Goal: Navigation & Orientation: Find specific page/section

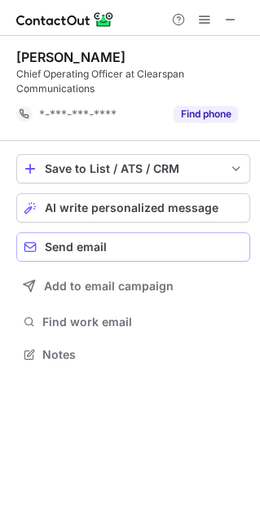
scroll to position [342, 260]
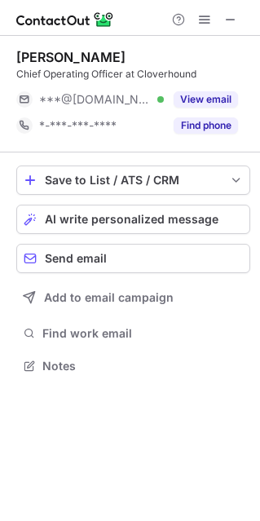
scroll to position [355, 260]
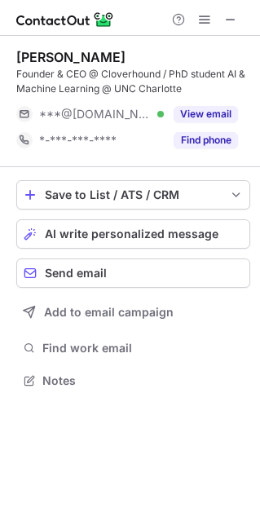
scroll to position [368, 260]
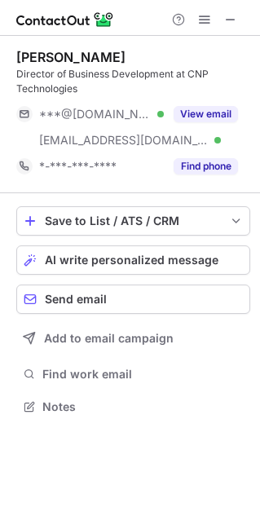
scroll to position [394, 260]
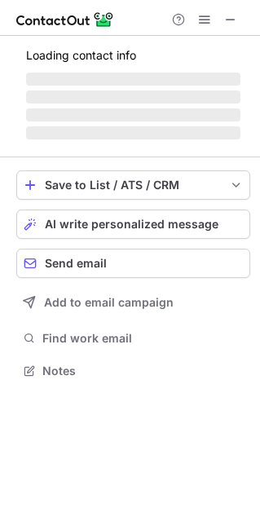
scroll to position [359, 260]
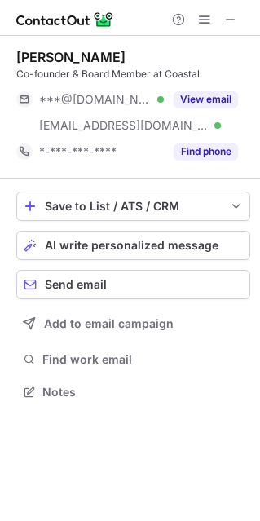
scroll to position [381, 260]
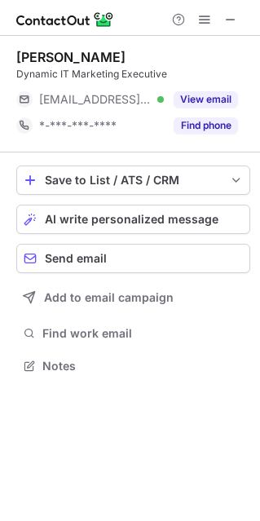
scroll to position [8, 7]
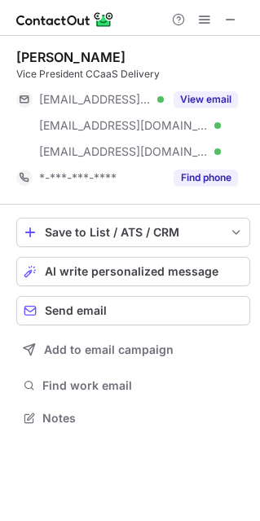
scroll to position [407, 260]
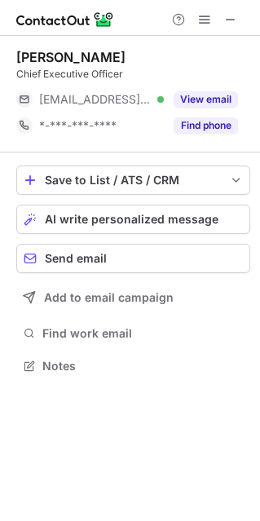
scroll to position [8, 7]
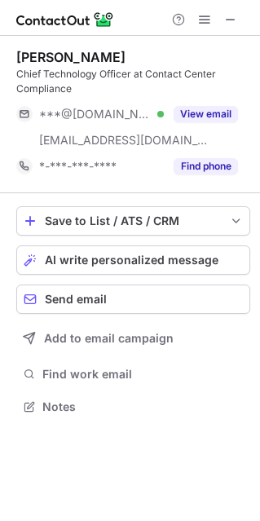
scroll to position [394, 260]
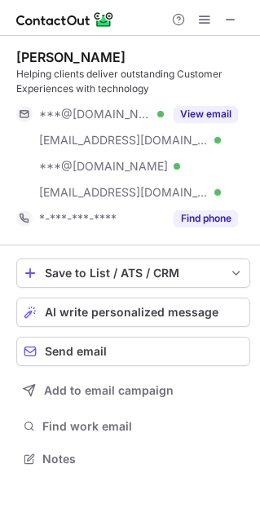
scroll to position [447, 260]
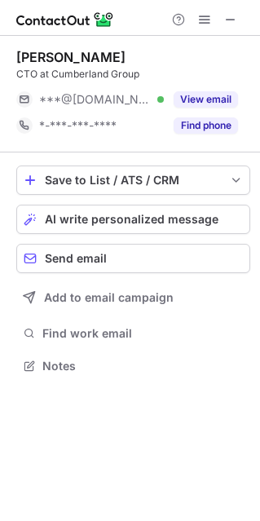
scroll to position [355, 260]
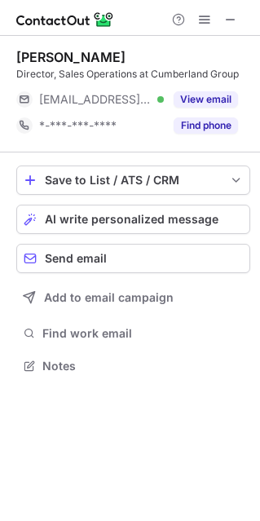
scroll to position [355, 260]
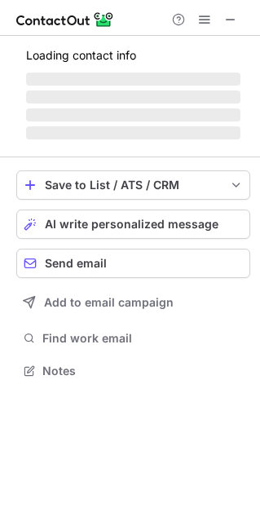
scroll to position [368, 260]
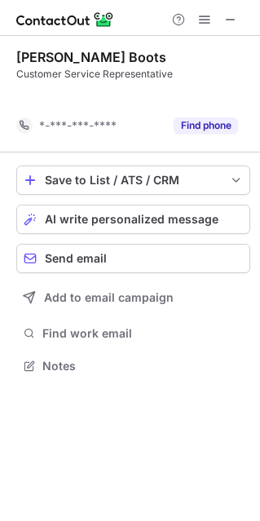
scroll to position [328, 260]
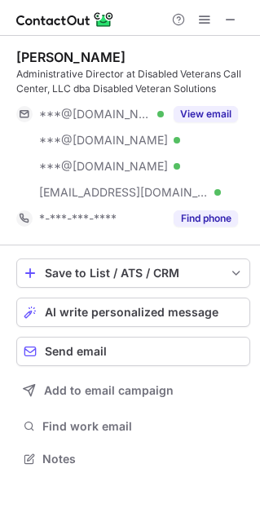
scroll to position [447, 260]
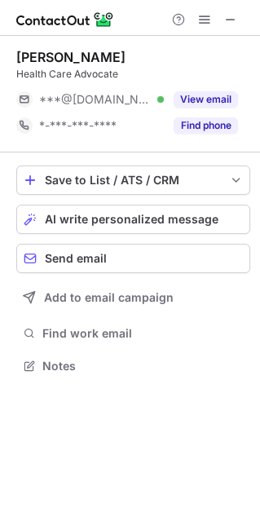
scroll to position [8, 7]
